Goal: Task Accomplishment & Management: Manage account settings

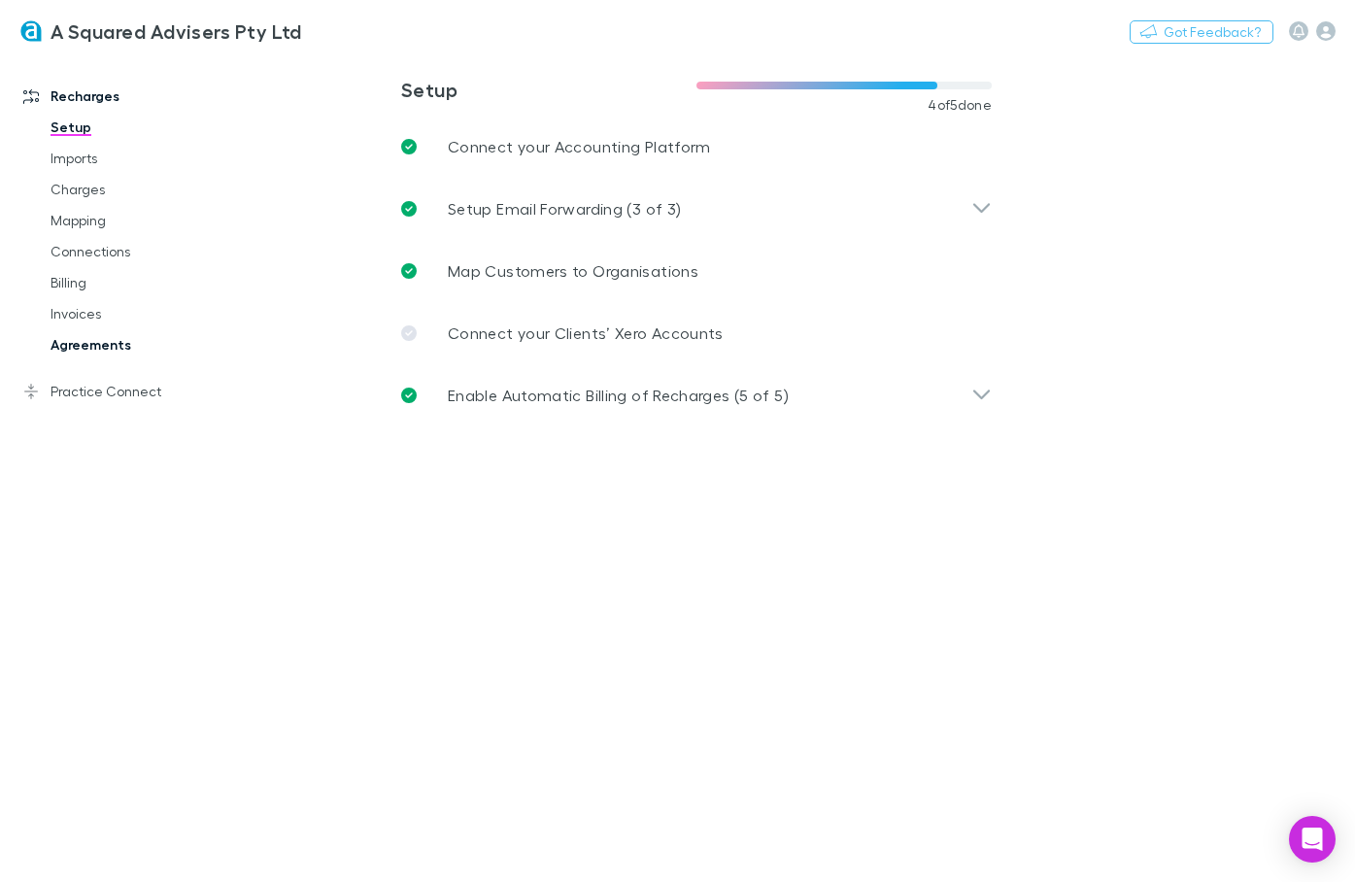
click at [87, 345] on link "Agreements" at bounding box center [133, 344] width 205 height 31
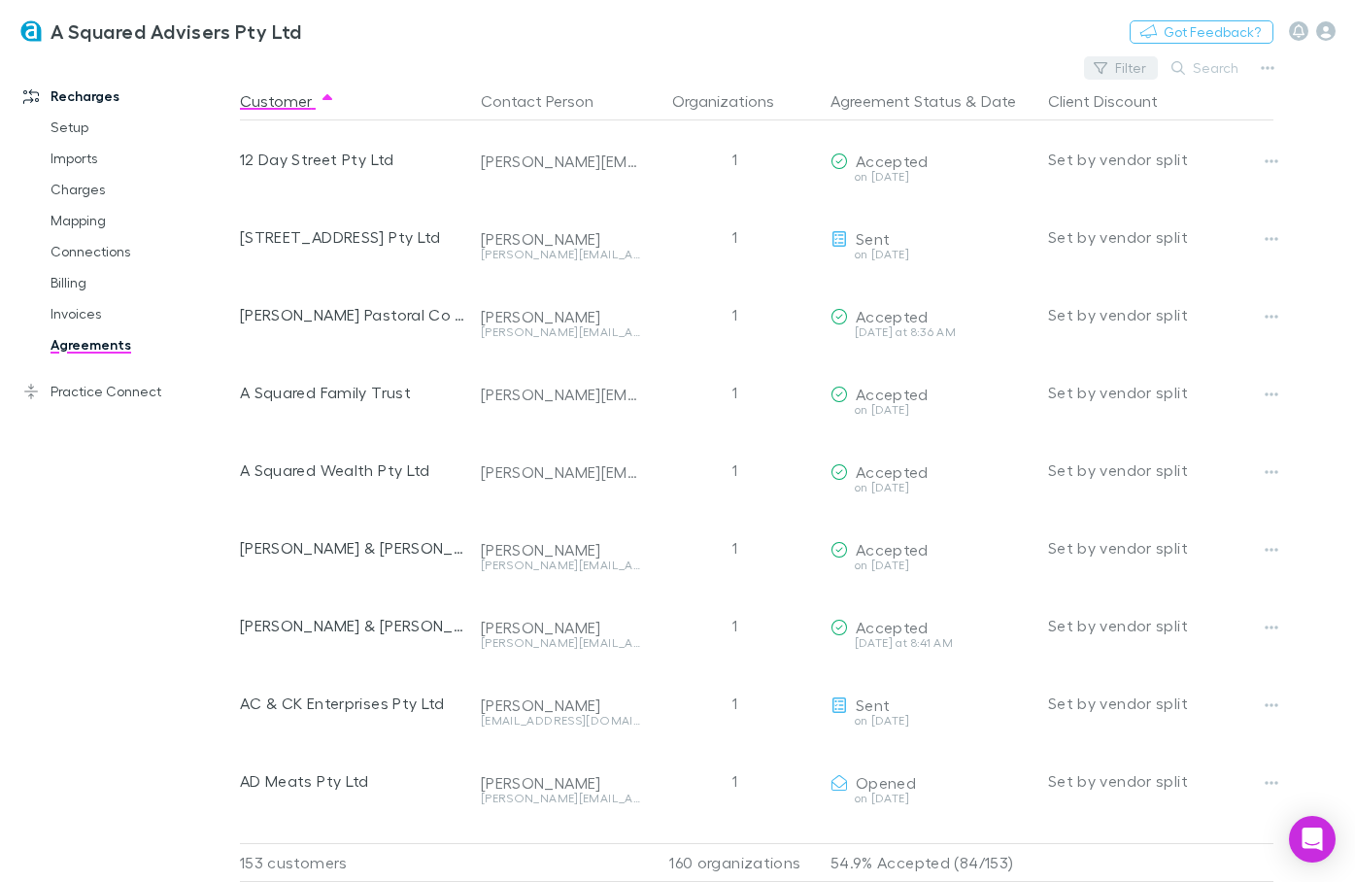
click at [1129, 68] on button "Filter" at bounding box center [1121, 67] width 74 height 23
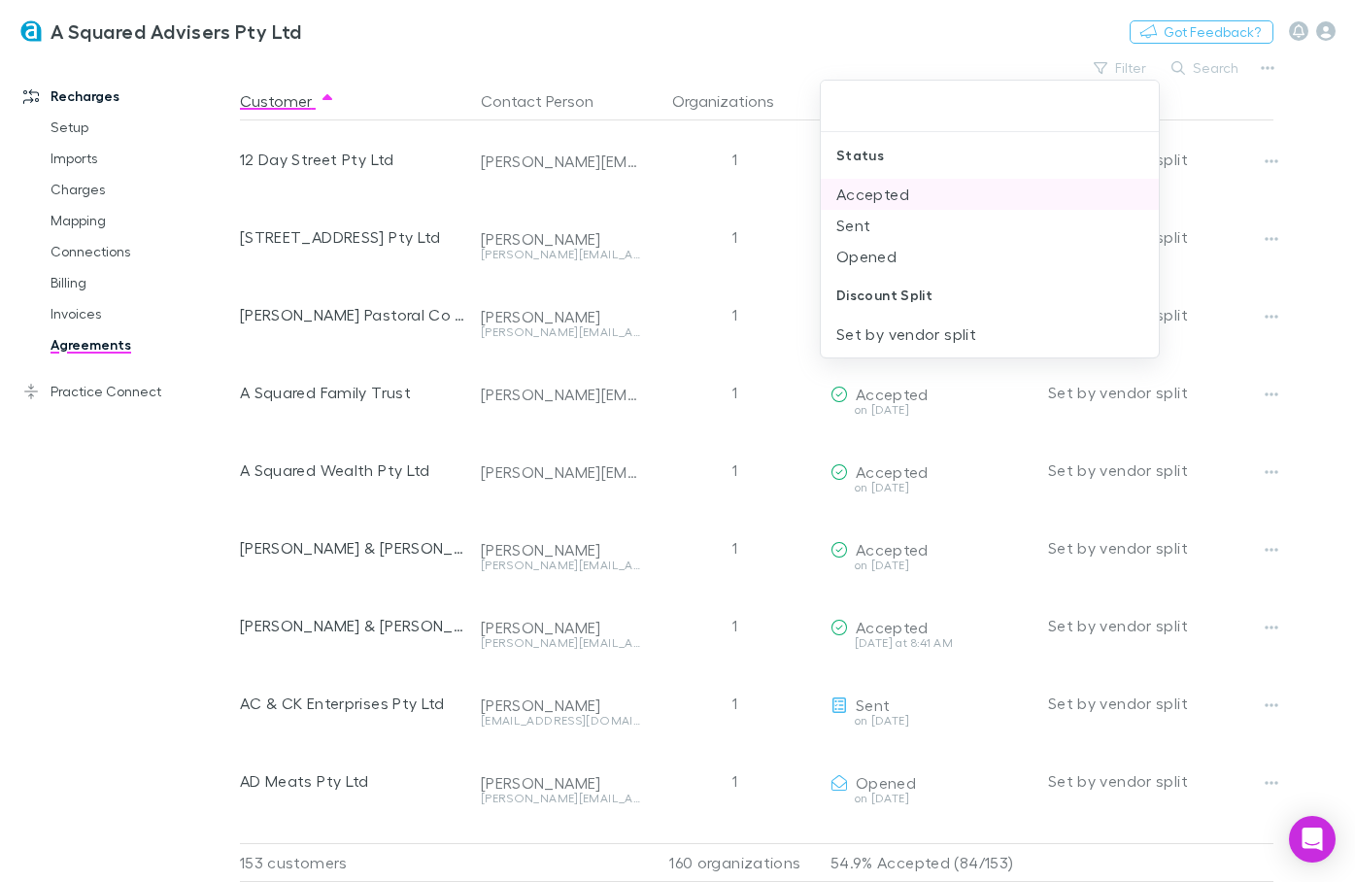
click at [845, 200] on li "Accepted" at bounding box center [990, 194] width 338 height 31
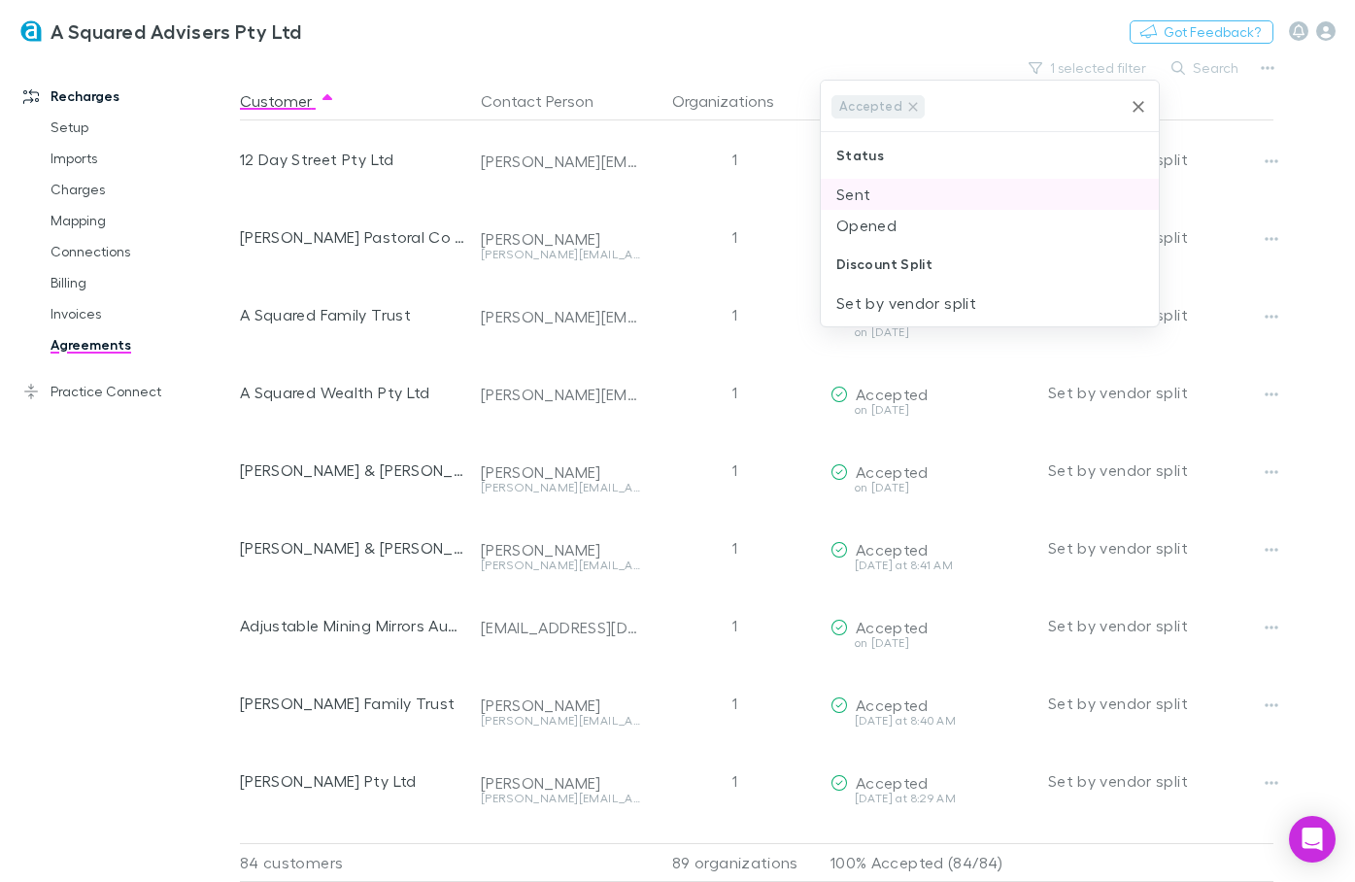
click at [845, 200] on li "Sent" at bounding box center [990, 194] width 338 height 31
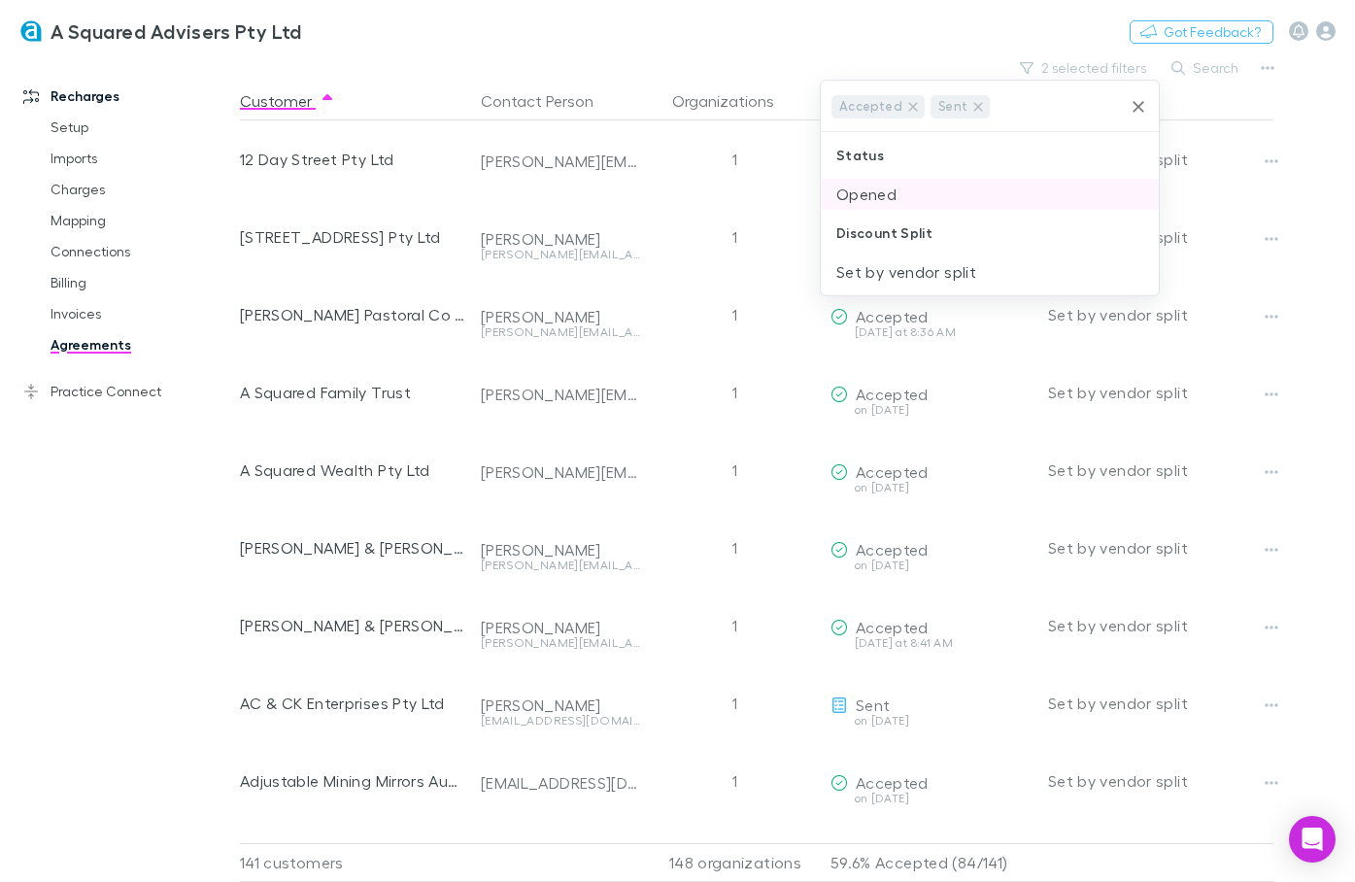
click at [851, 190] on li "Opened" at bounding box center [990, 194] width 338 height 31
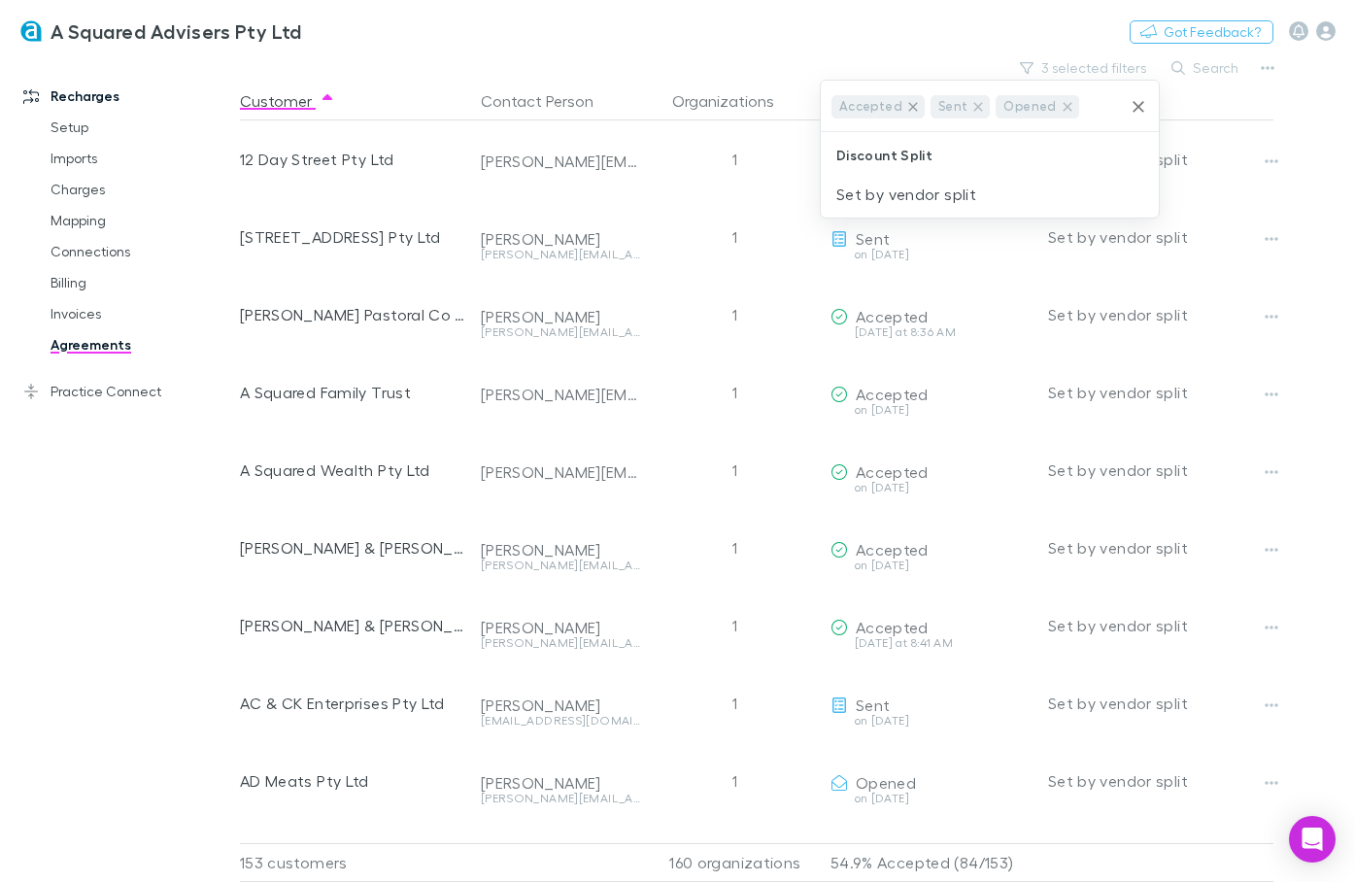
click at [911, 109] on icon at bounding box center [912, 106] width 9 height 9
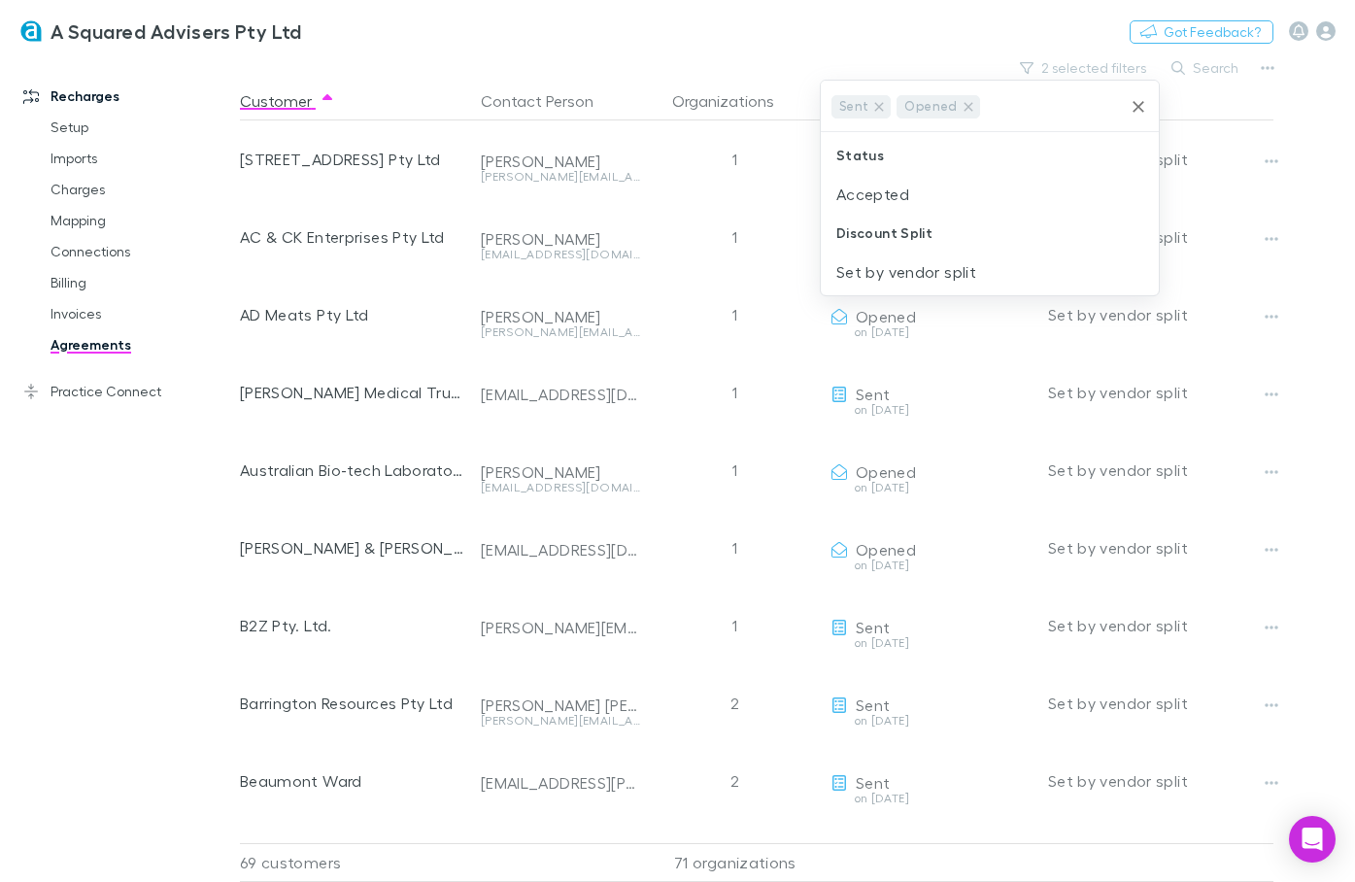
click at [152, 582] on div at bounding box center [677, 441] width 1355 height 882
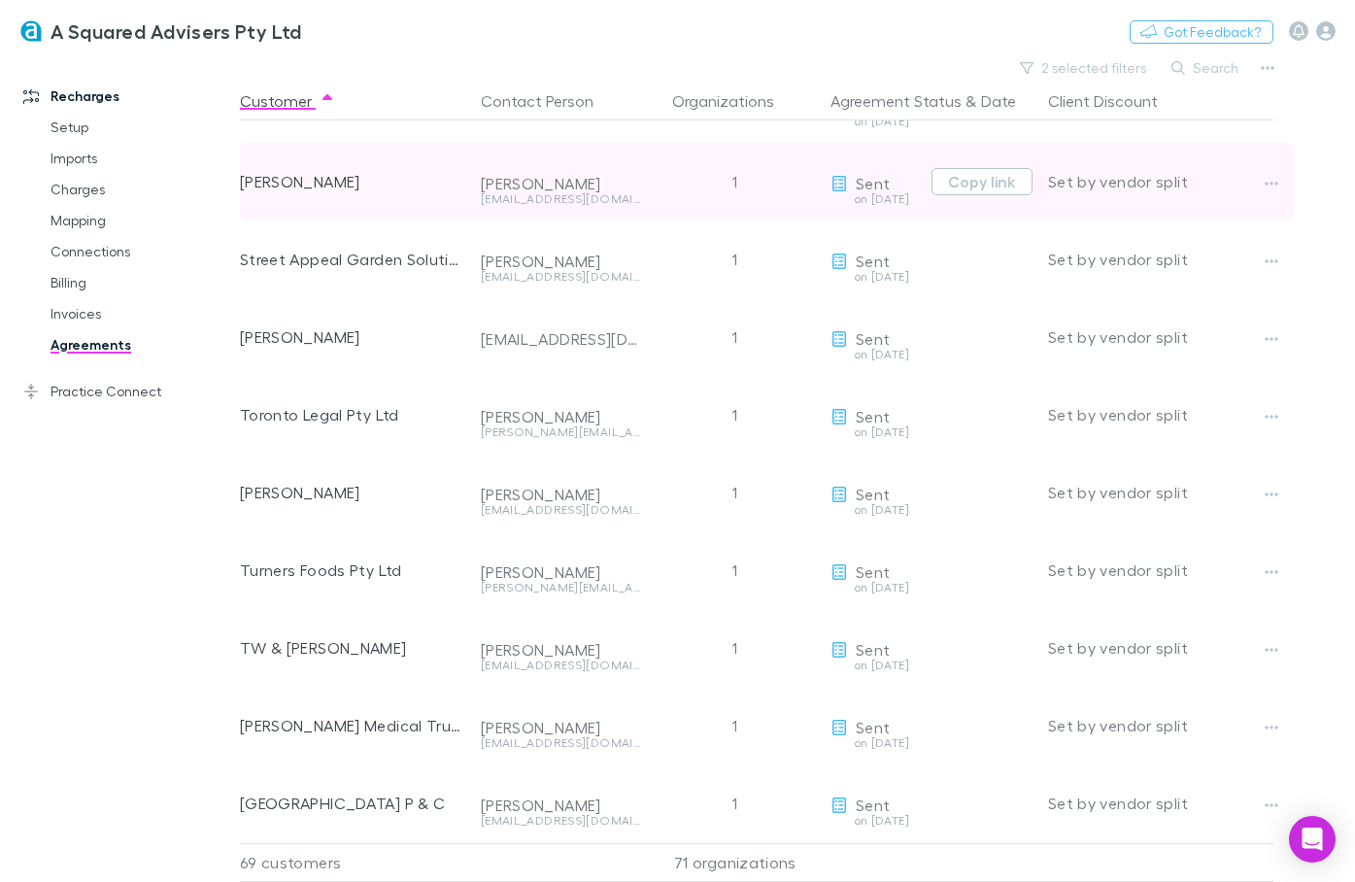
scroll to position [4656, 0]
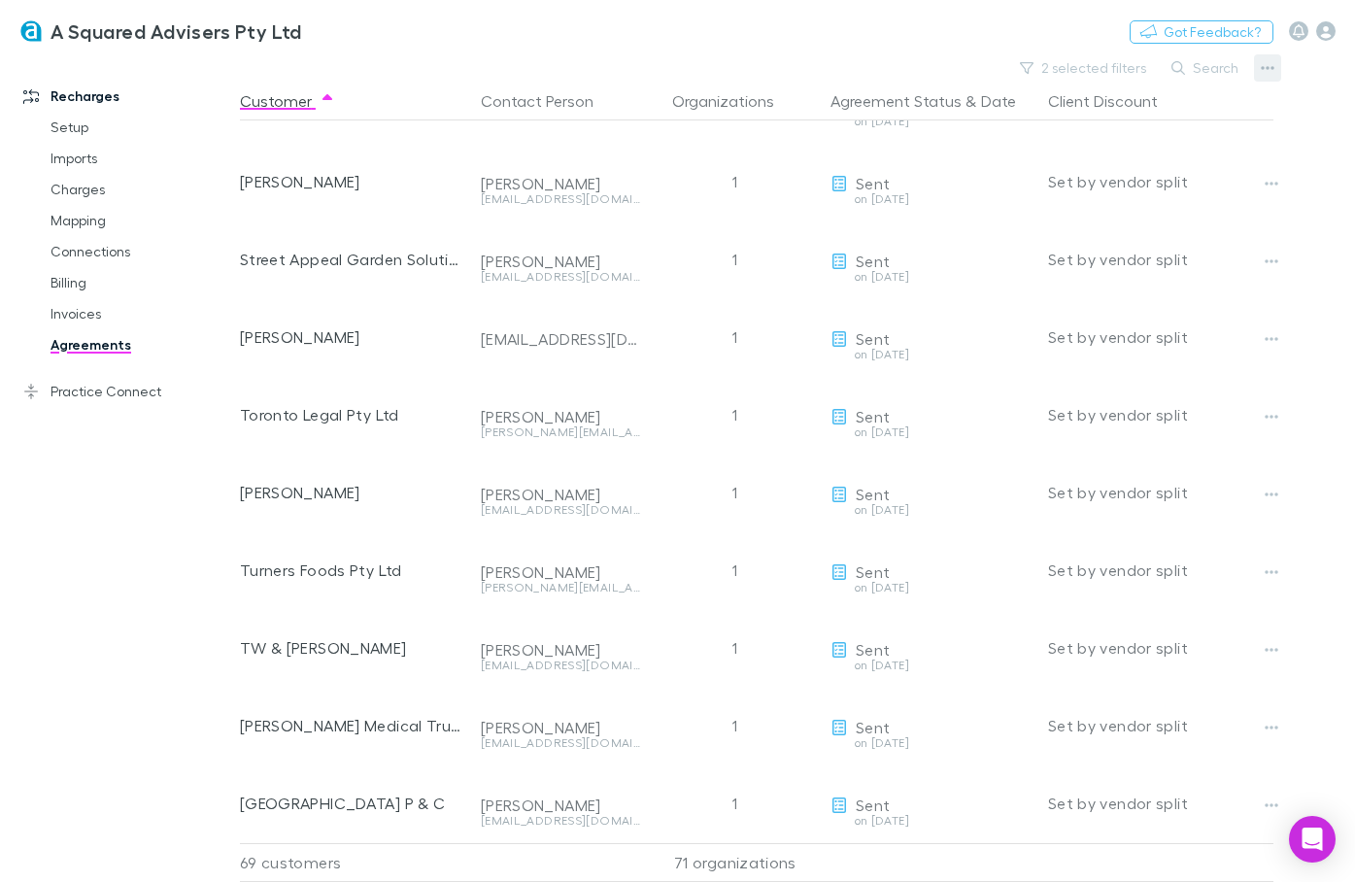
click at [1267, 66] on icon "button" at bounding box center [1268, 68] width 14 height 16
click at [1050, 207] on p "Sent and Opened agreements" at bounding box center [1148, 200] width 236 height 23
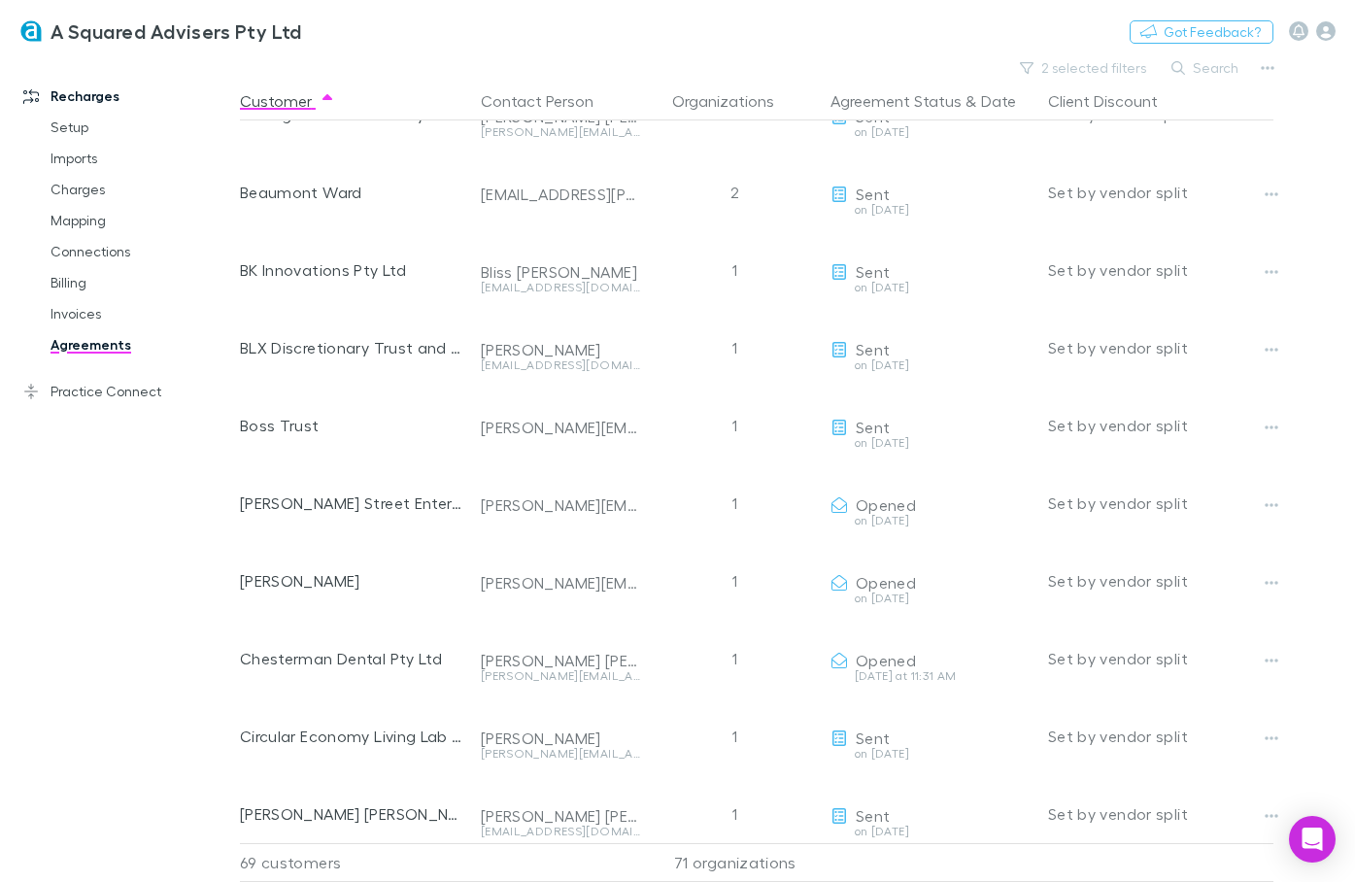
scroll to position [586, 0]
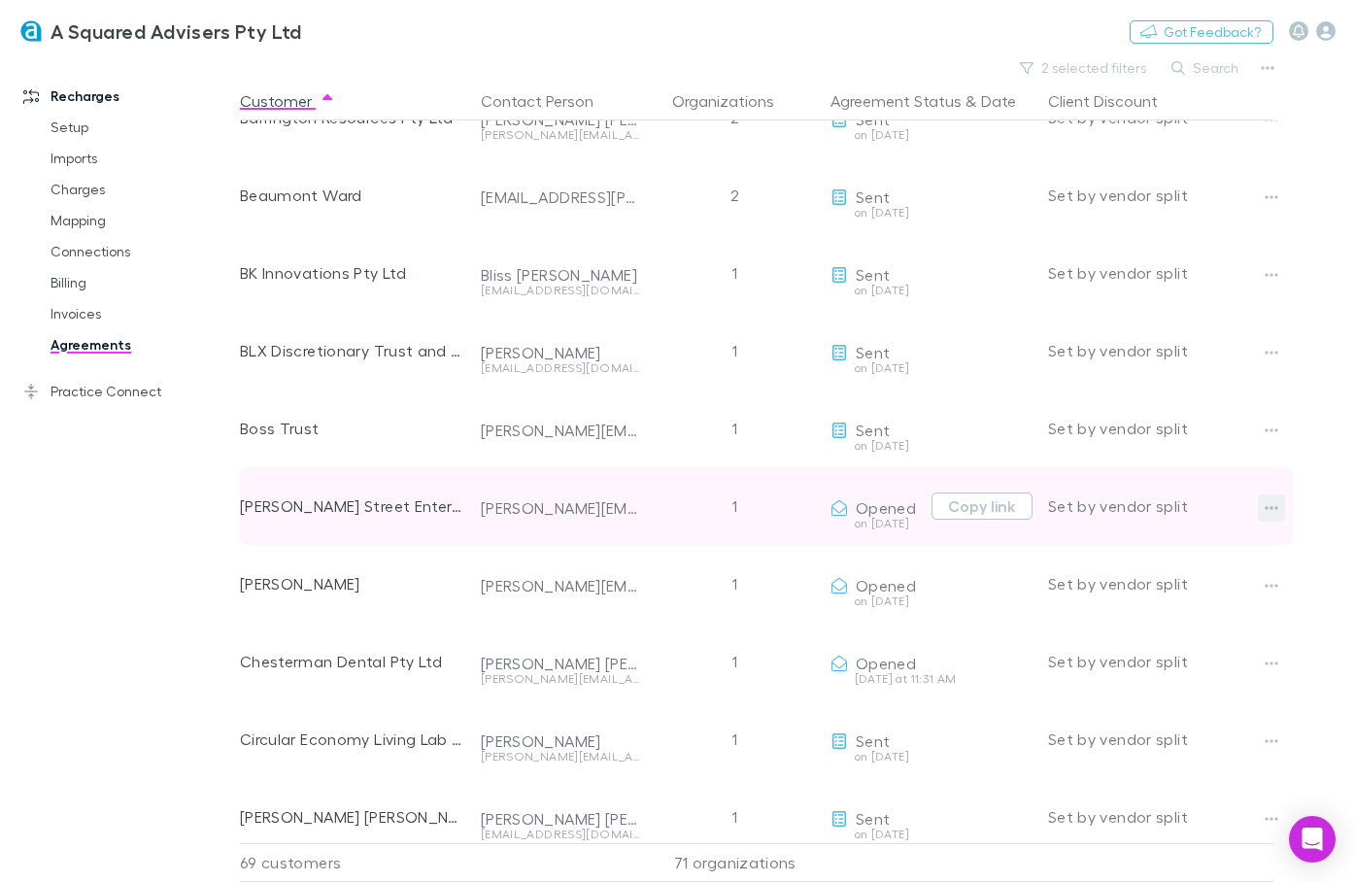
click at [1268, 504] on icon "button" at bounding box center [1272, 508] width 14 height 16
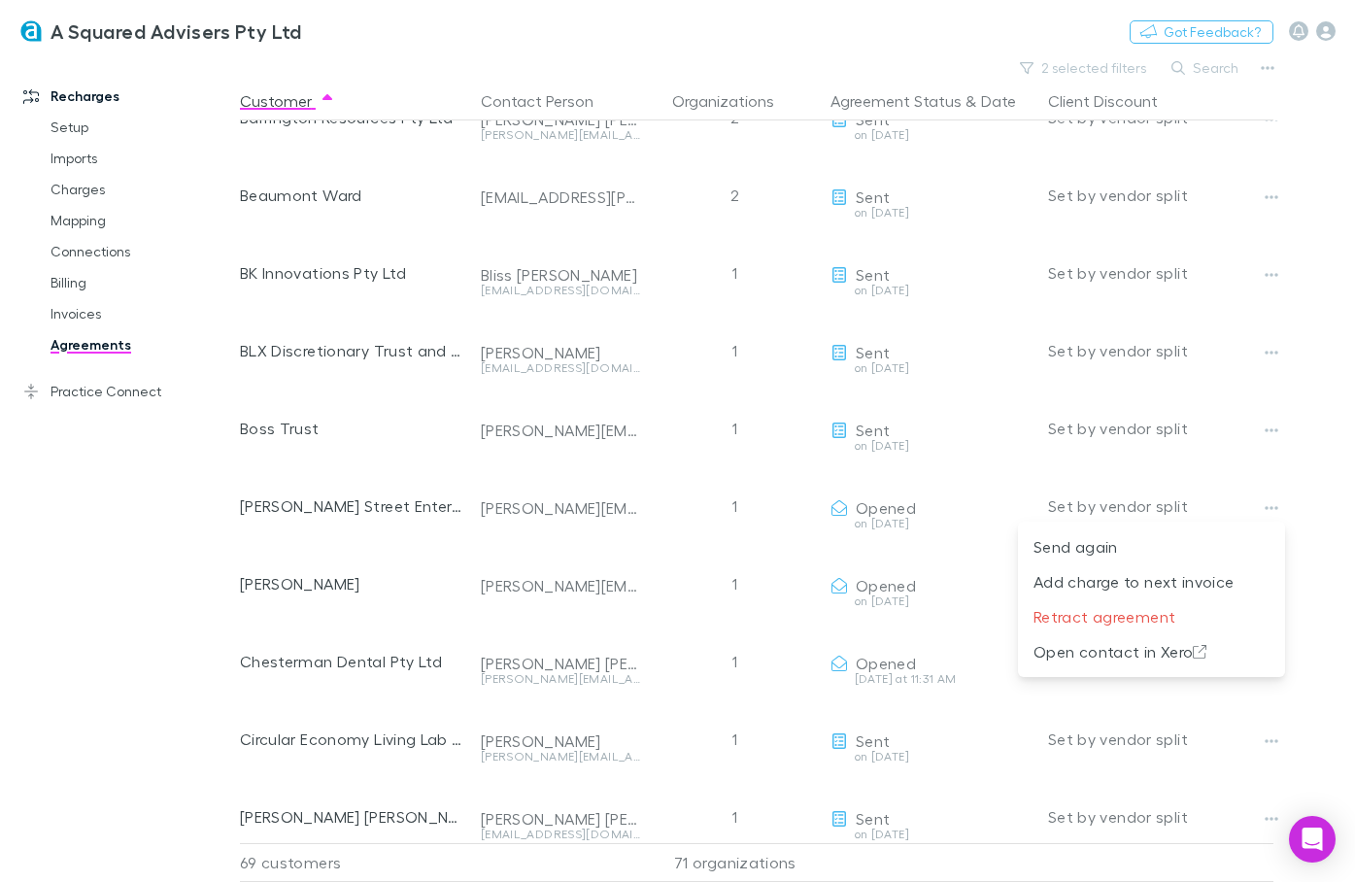
click at [176, 529] on div at bounding box center [677, 441] width 1355 height 882
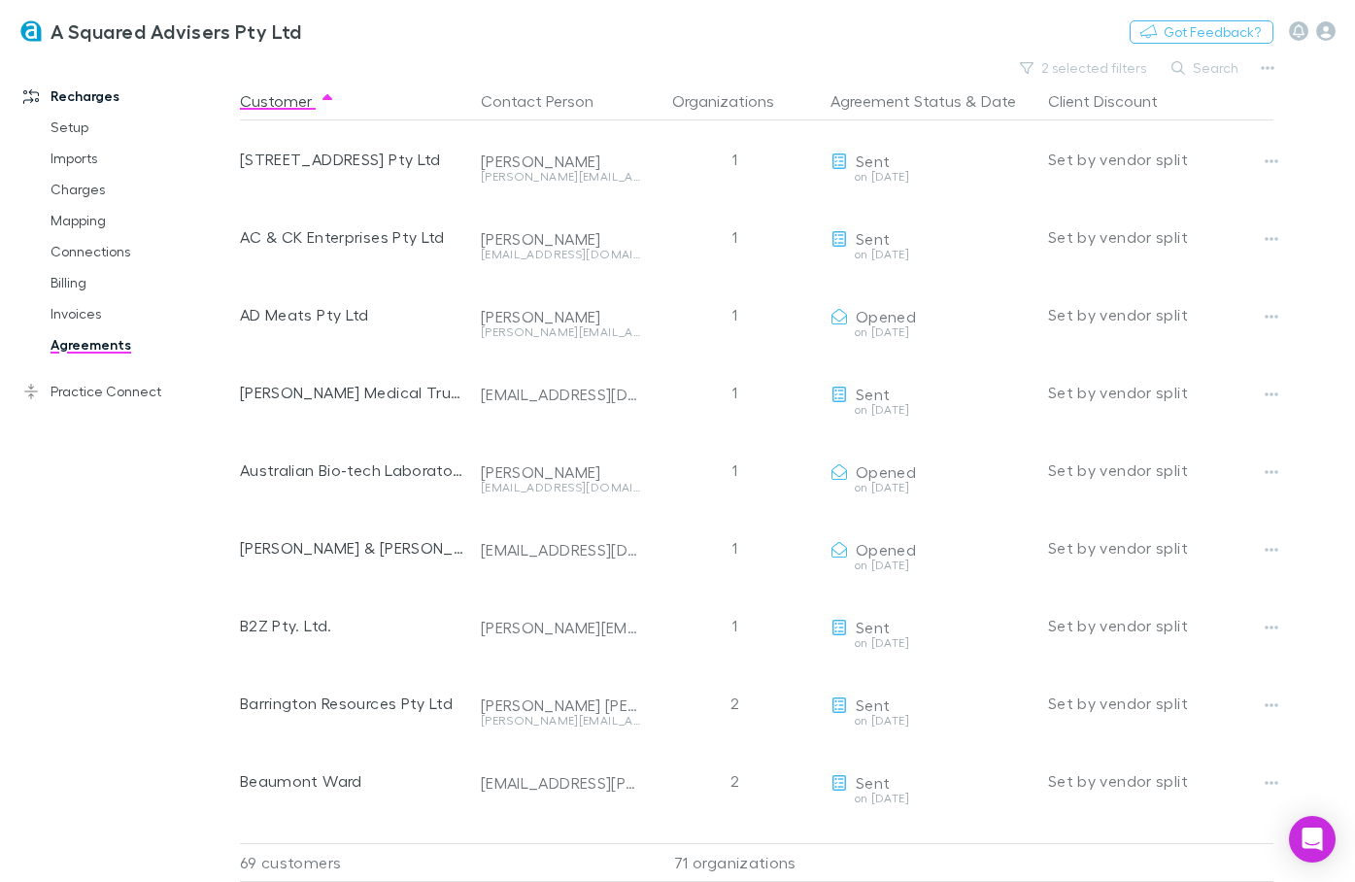
scroll to position [0, 0]
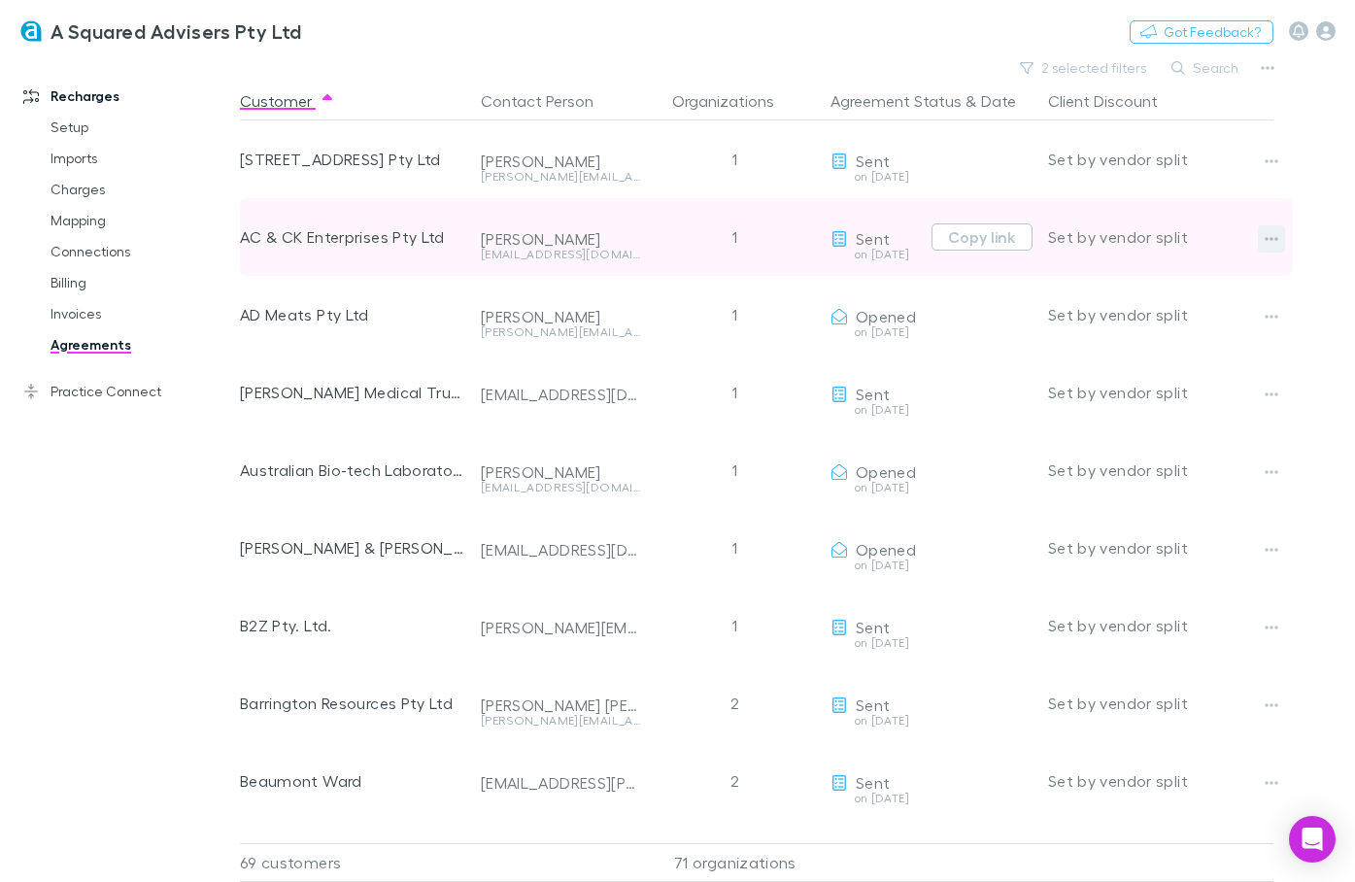
click at [1272, 237] on icon "button" at bounding box center [1272, 239] width 14 height 16
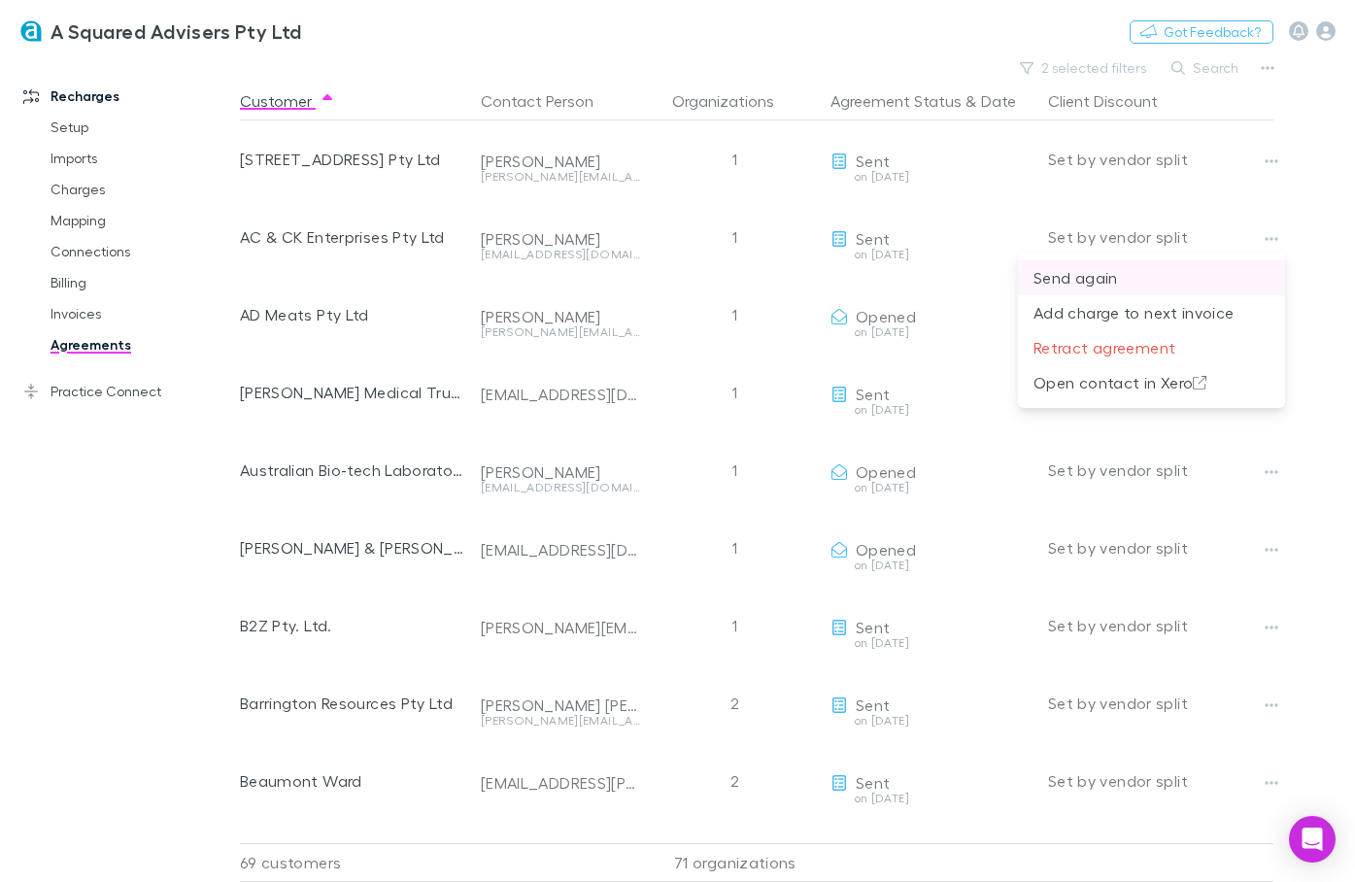
click at [1163, 282] on p "Send again" at bounding box center [1152, 277] width 236 height 23
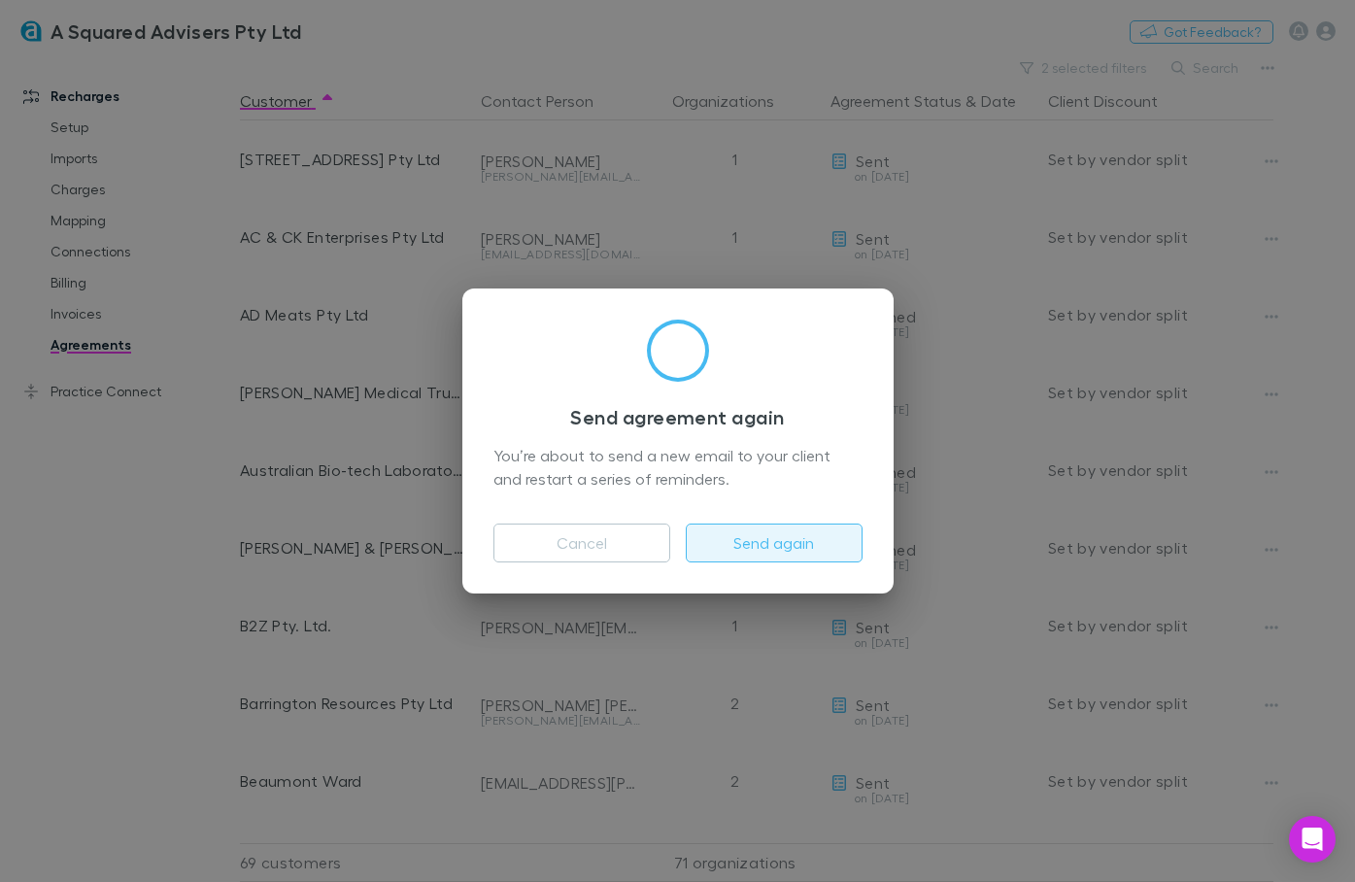
click at [737, 537] on button "Send again" at bounding box center [774, 543] width 177 height 39
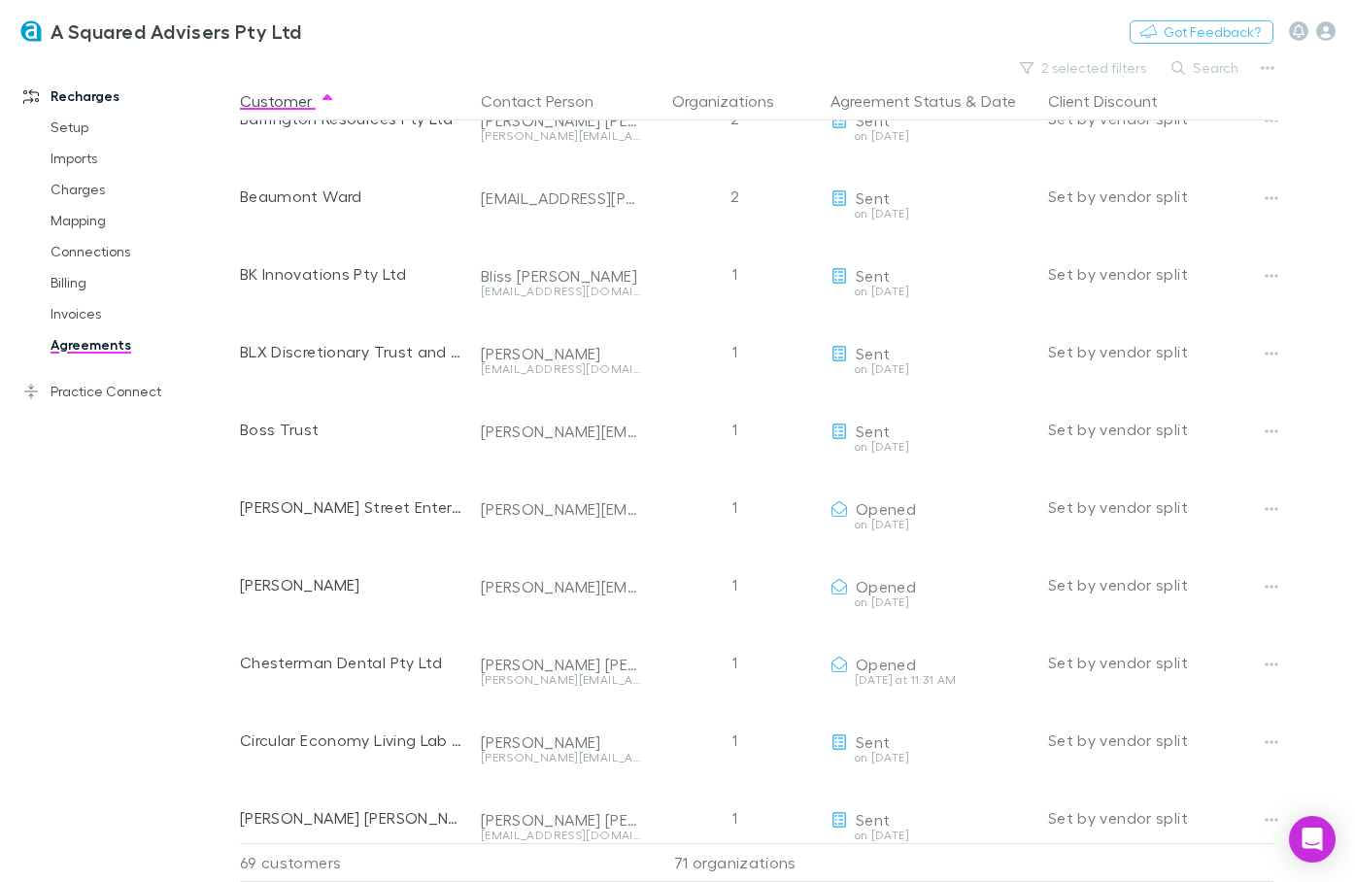
scroll to position [586, 0]
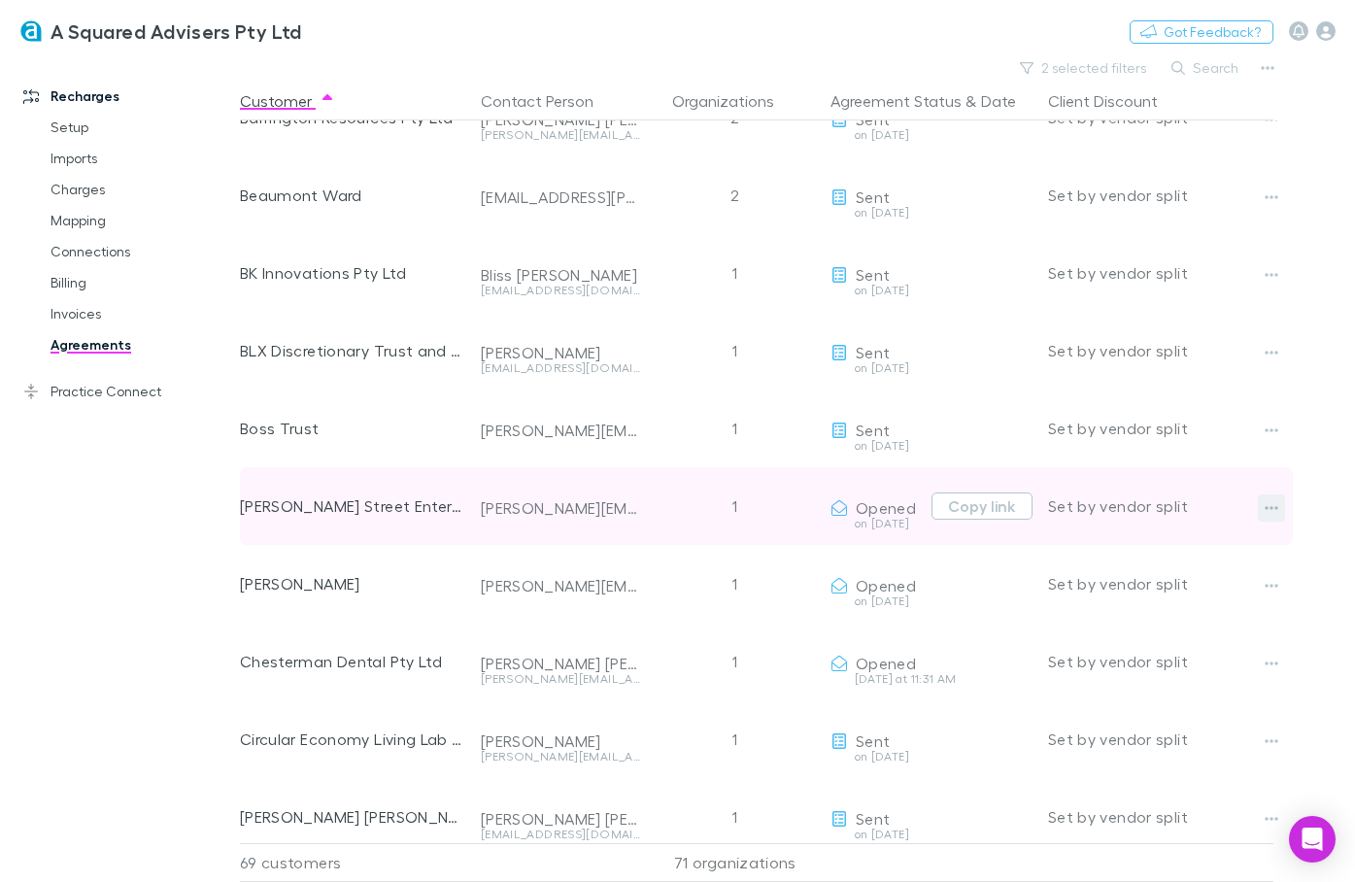
click at [1267, 503] on icon "button" at bounding box center [1272, 508] width 14 height 16
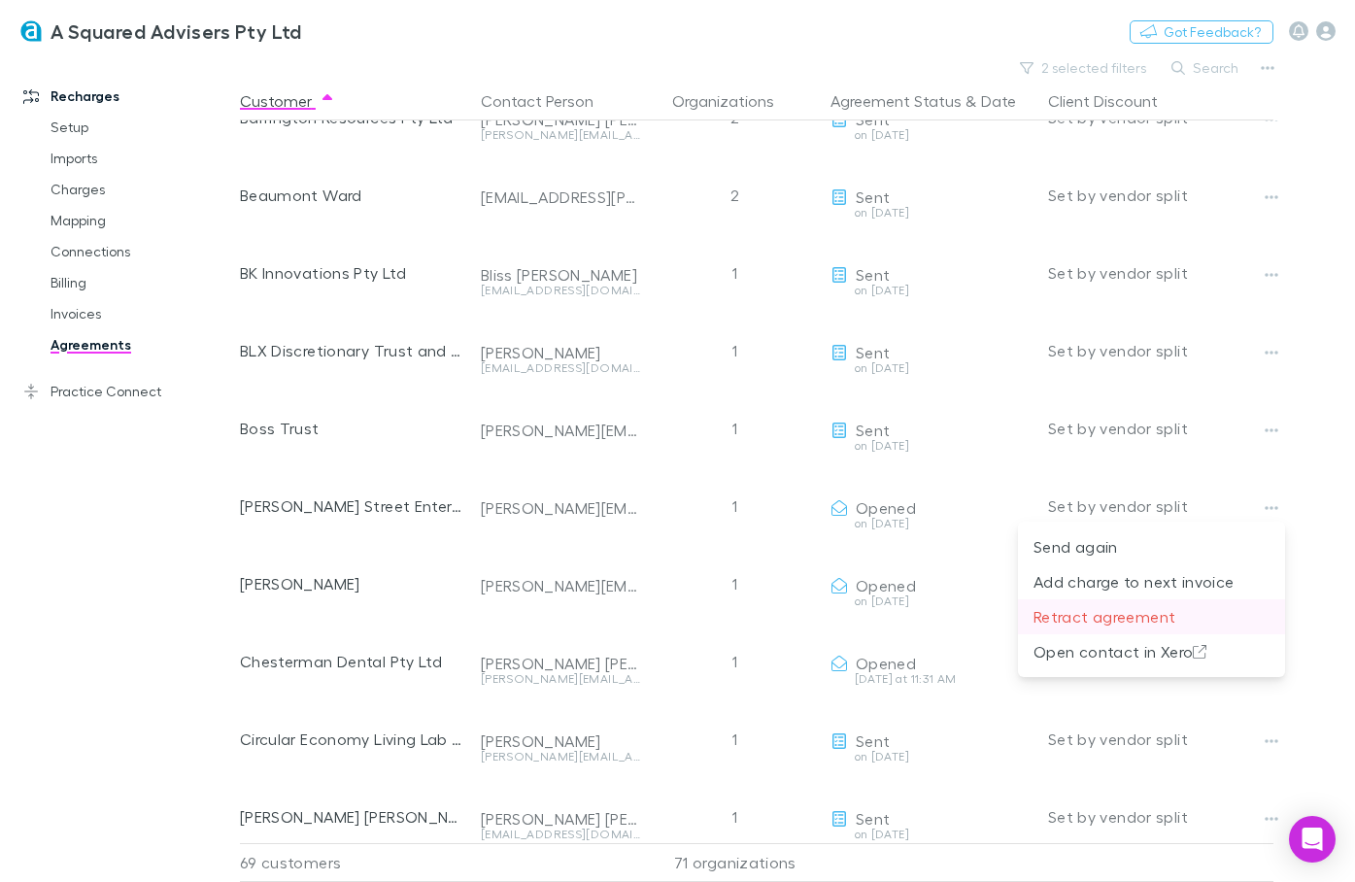
click at [1182, 633] on li "Retract agreement" at bounding box center [1151, 616] width 267 height 35
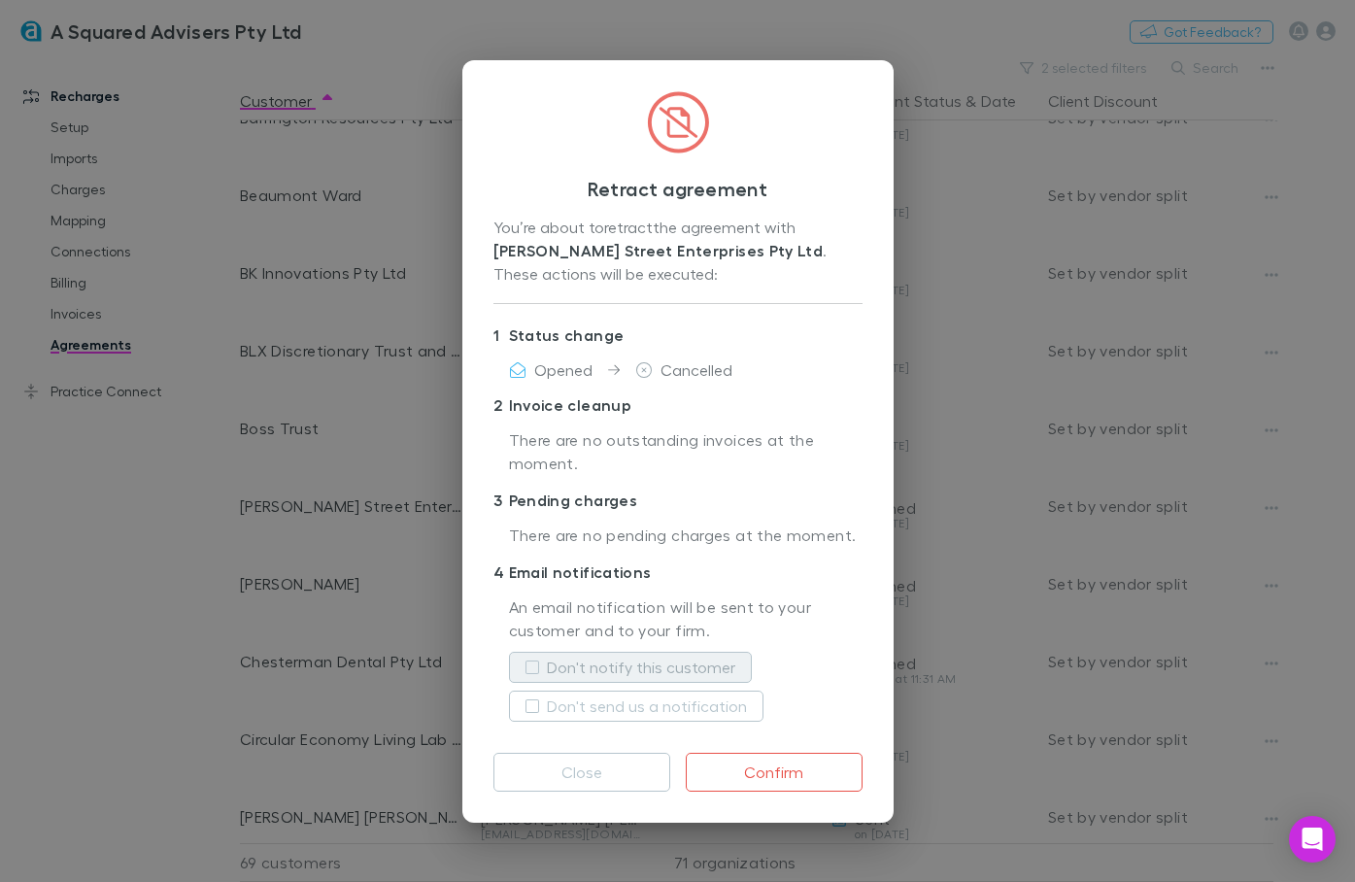
click at [572, 670] on label "Don't notify this customer" at bounding box center [641, 667] width 188 height 23
click at [755, 769] on button "Confirm" at bounding box center [774, 772] width 177 height 39
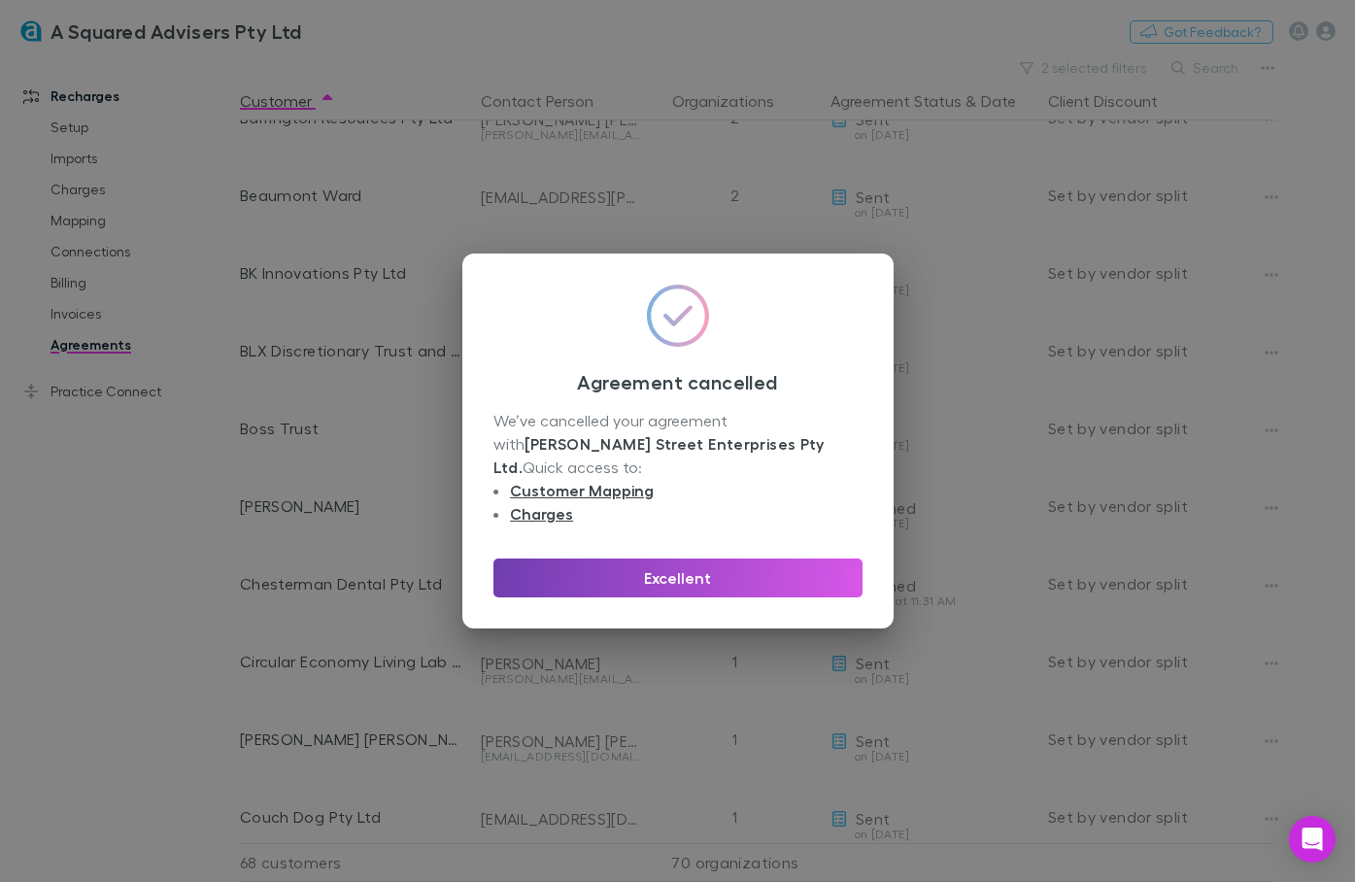
click at [679, 574] on button "Excellent" at bounding box center [677, 578] width 369 height 39
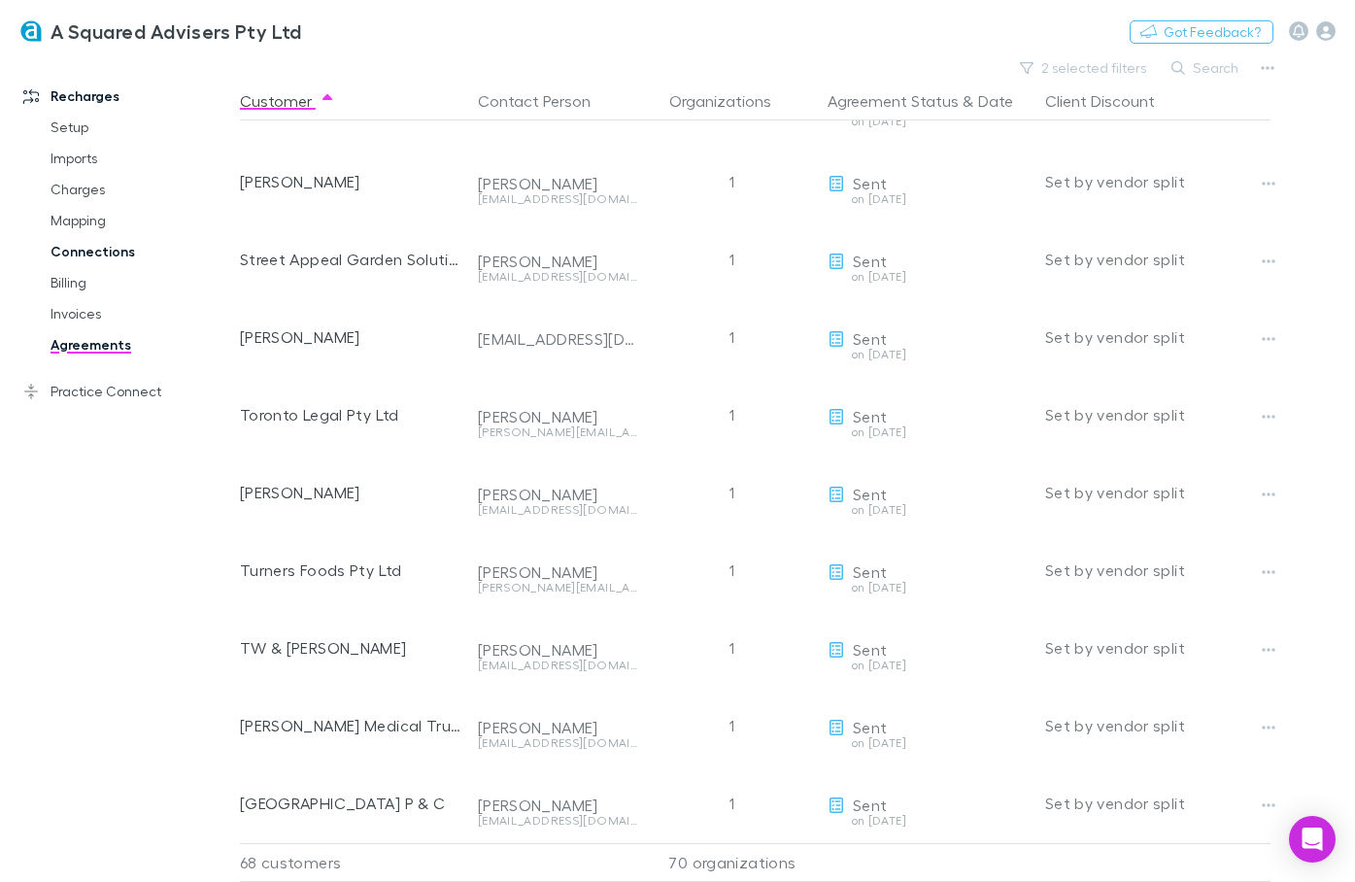
scroll to position [4578, 3]
click at [100, 19] on h3 "A Squared Advisers Pty Ltd" at bounding box center [177, 30] width 252 height 23
